Goal: Task Accomplishment & Management: Manage account settings

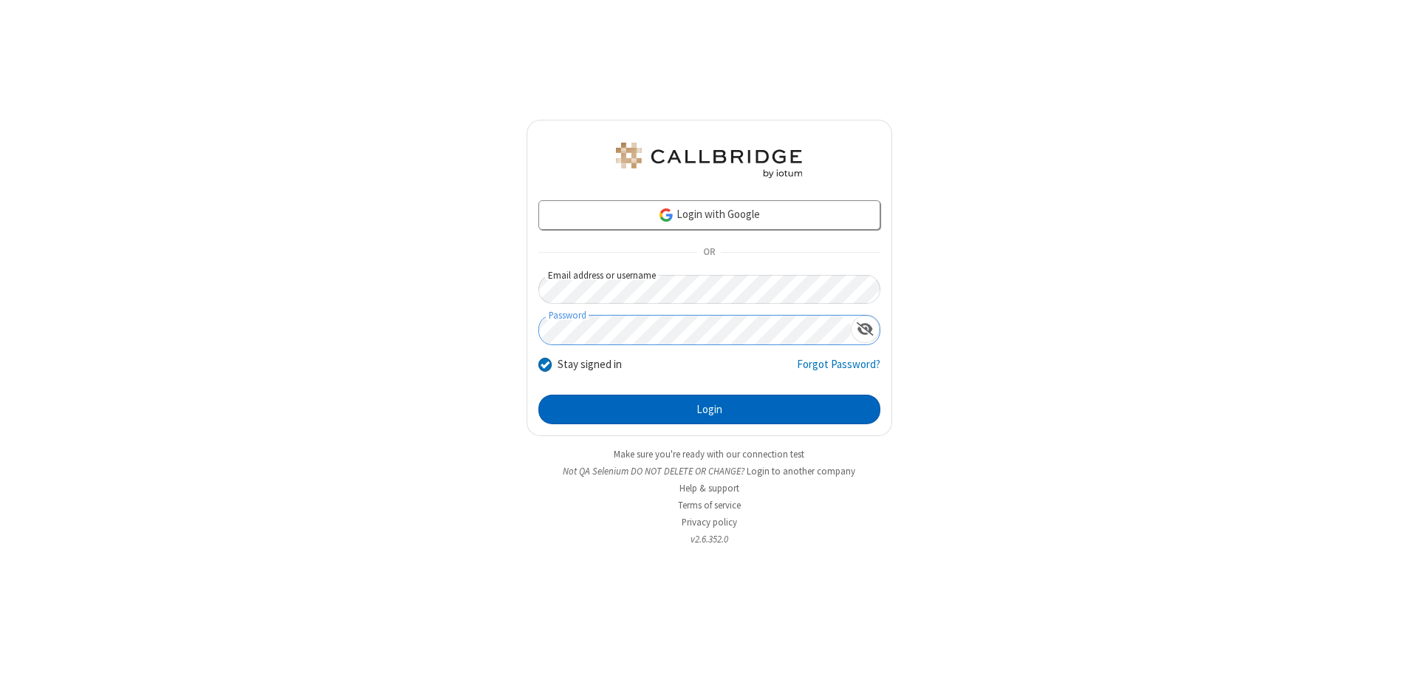
click at [709, 409] on button "Login" at bounding box center [710, 409] width 342 height 30
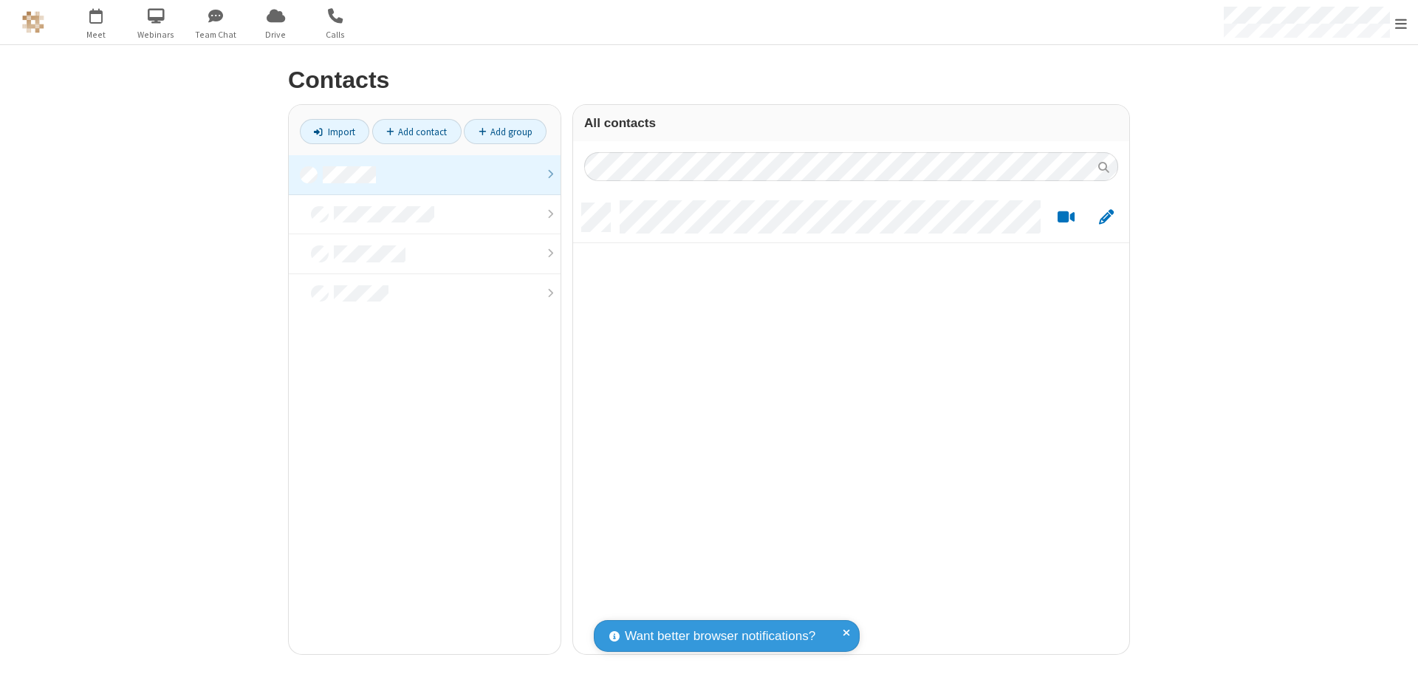
scroll to position [451, 545]
click at [425, 174] on link at bounding box center [425, 175] width 272 height 40
click at [417, 131] on link "Add contact" at bounding box center [416, 131] width 89 height 25
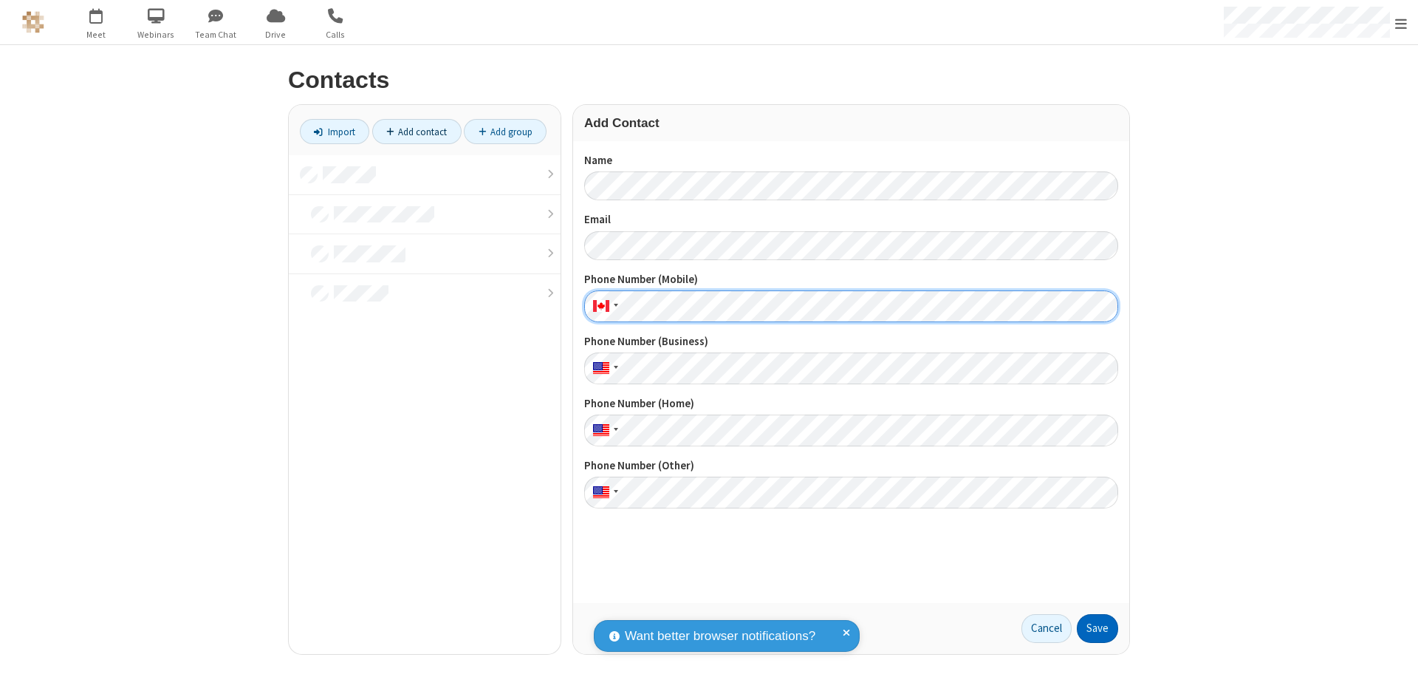
click at [1098, 628] on button "Save" at bounding box center [1097, 629] width 41 height 30
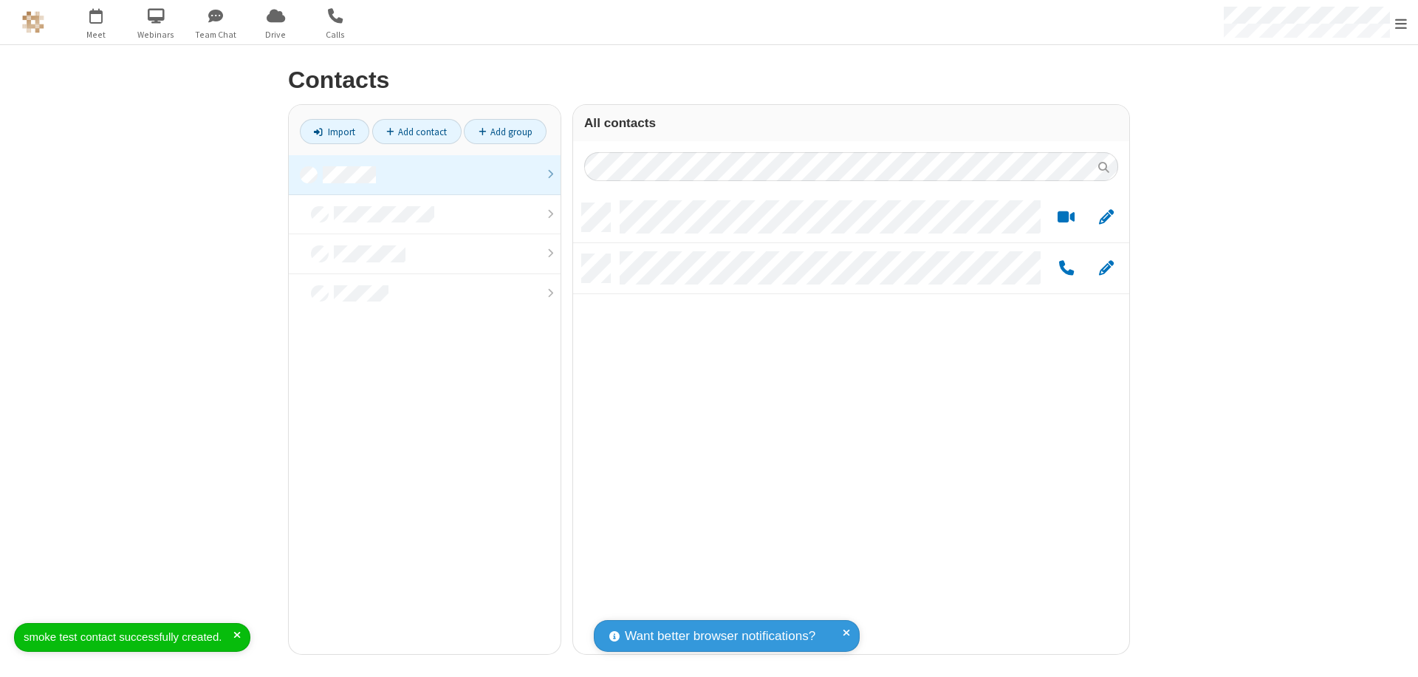
scroll to position [451, 545]
click at [417, 131] on link "Add contact" at bounding box center [416, 131] width 89 height 25
